Goal: Check status

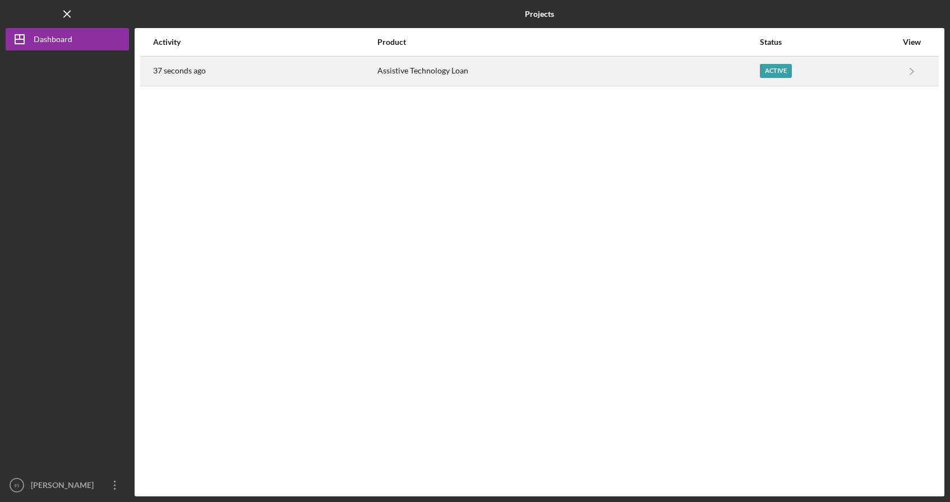
click at [791, 68] on div "Active" at bounding box center [828, 71] width 137 height 28
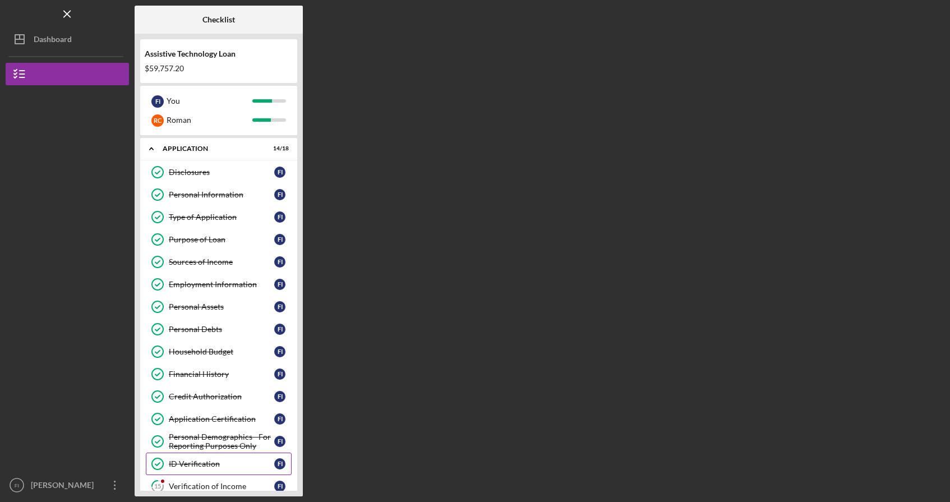
click at [248, 469] on link "ID Verification ID Verification F I" at bounding box center [219, 463] width 146 height 22
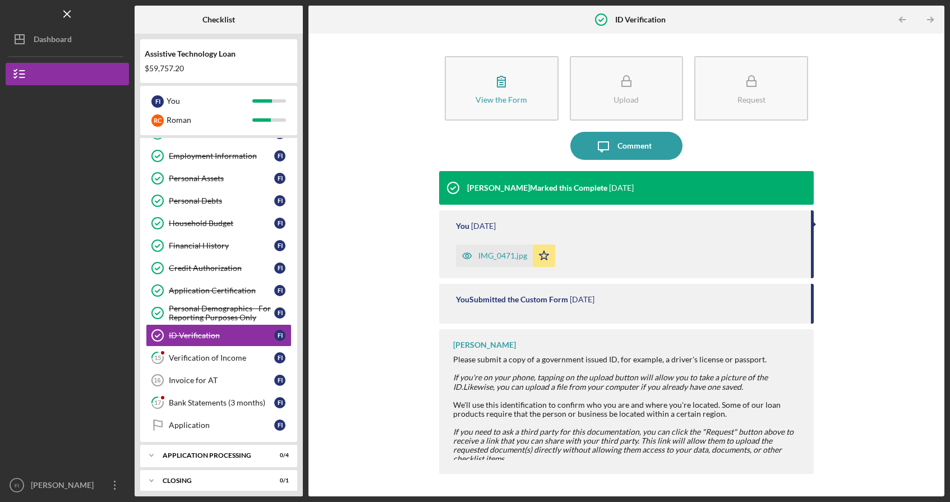
scroll to position [161, 0]
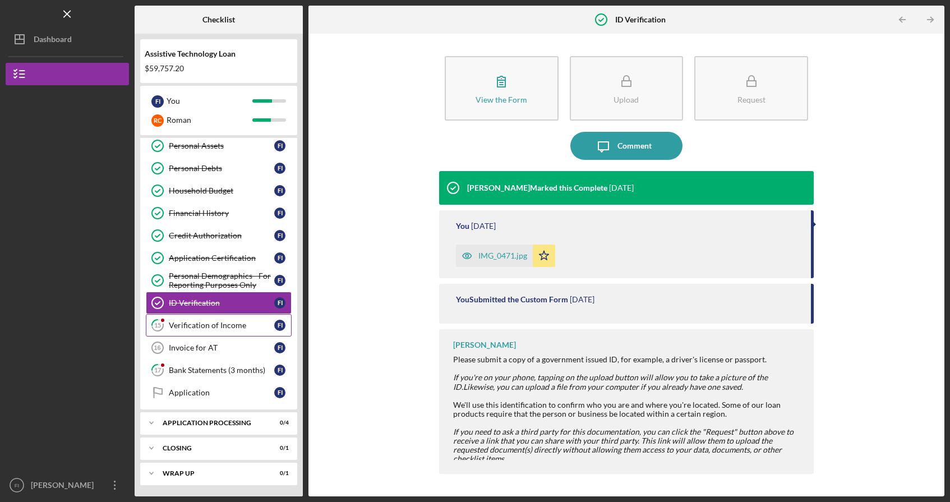
click at [236, 328] on div "Verification of Income" at bounding box center [221, 325] width 105 height 9
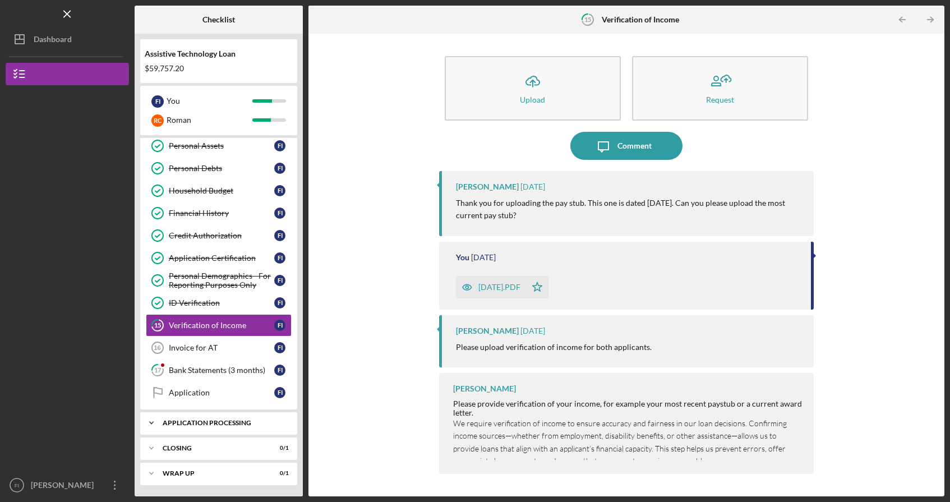
click at [229, 418] on div "Icon/Expander Application Processing 0 / 4" at bounding box center [218, 422] width 157 height 22
